Goal: Task Accomplishment & Management: Use online tool/utility

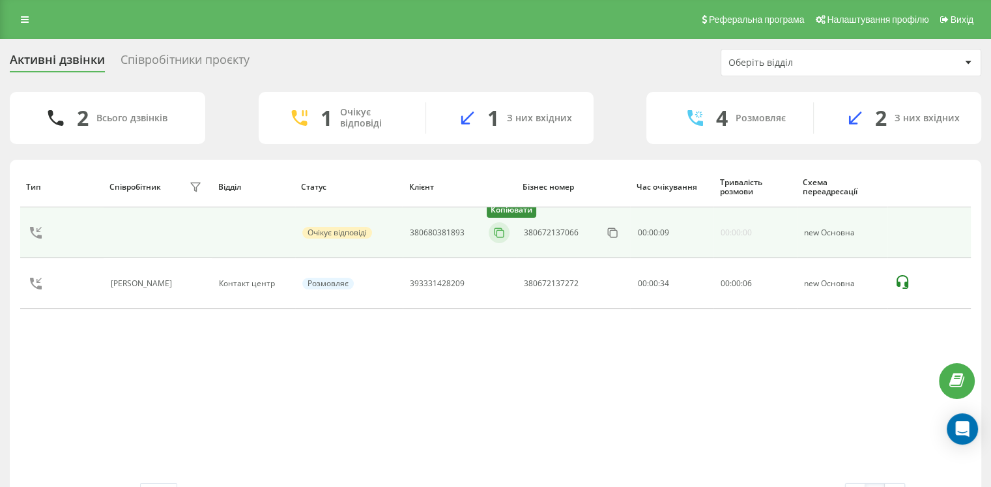
click at [501, 236] on rect at bounding box center [500, 233] width 7 height 7
click at [500, 230] on icon at bounding box center [499, 232] width 13 height 13
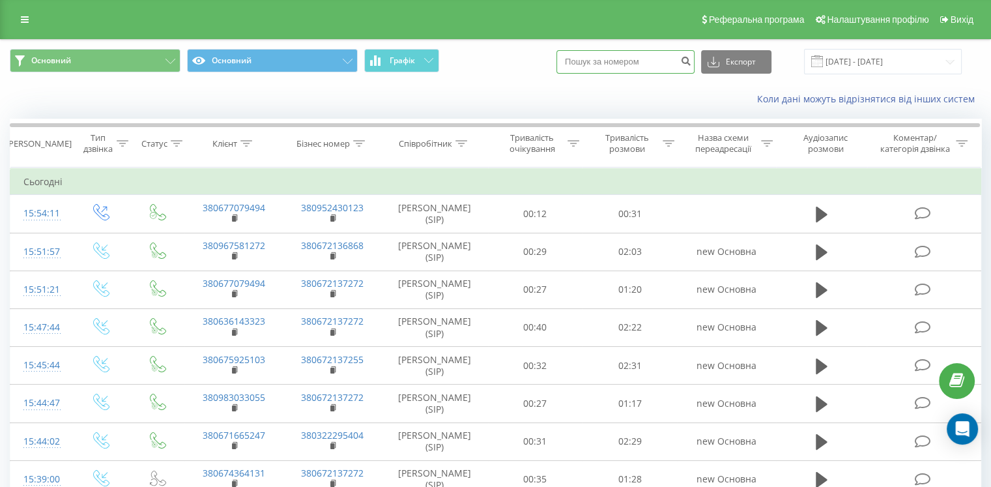
click at [621, 61] on input at bounding box center [626, 61] width 138 height 23
paste input "380730746589"
type input "380730746589"
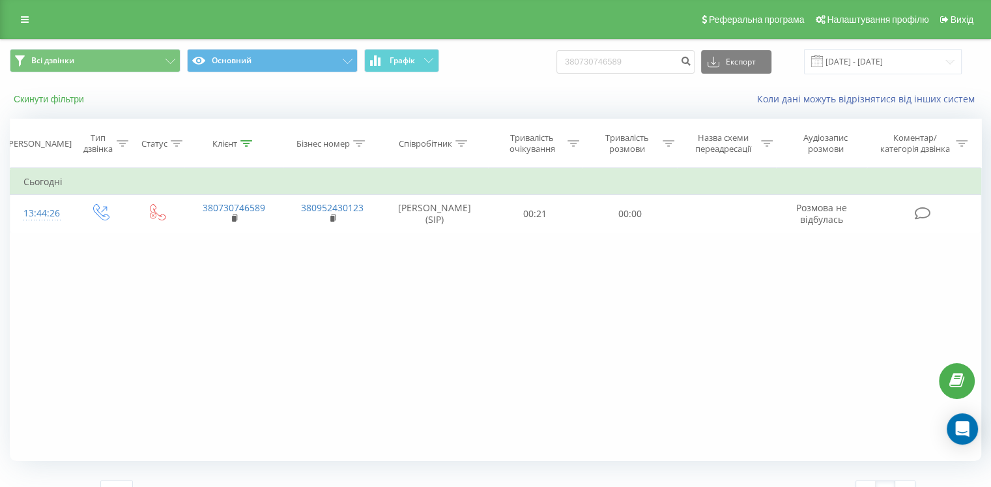
click at [46, 100] on button "Скинути фільтри" at bounding box center [50, 99] width 81 height 12
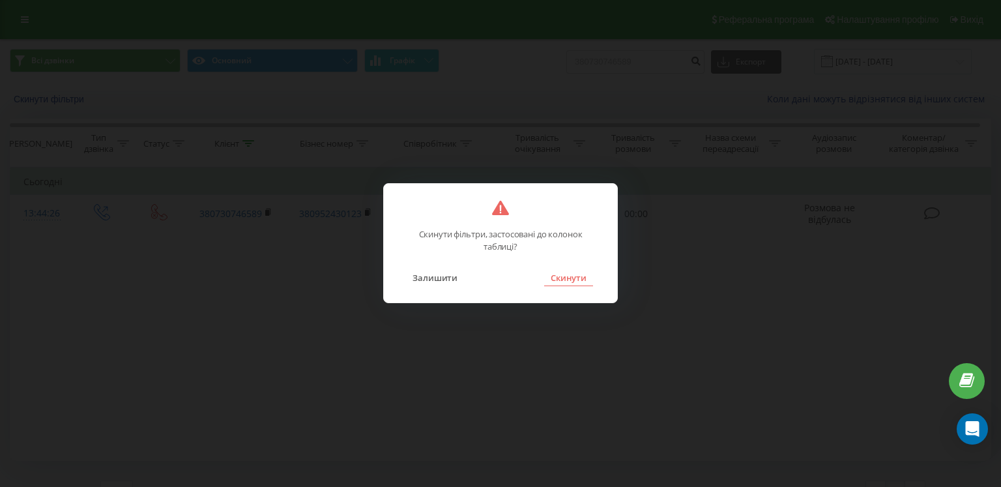
click at [566, 284] on button "Скинути" at bounding box center [568, 277] width 49 height 17
